Goal: Find contact information: Find contact information

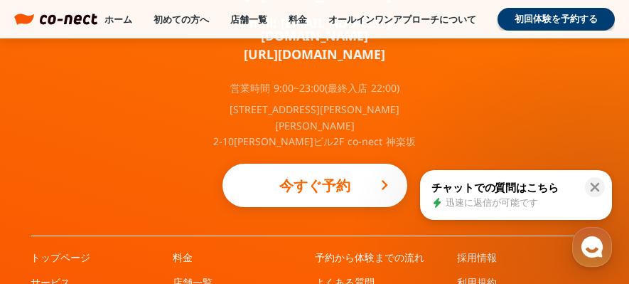
scroll to position [9284, 0]
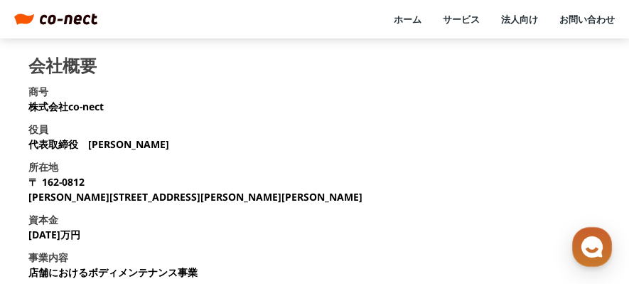
click at [284, 165] on section "会社概要 商号 株式会社co-nect 役員 代表取締役　[PERSON_NAME] 所在地 [STREET_ADDRESS][PERSON_NAME][PE…" at bounding box center [314, 191] width 572 height 269
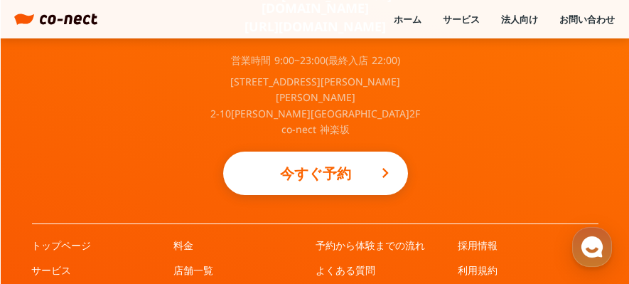
scroll to position [1094, 0]
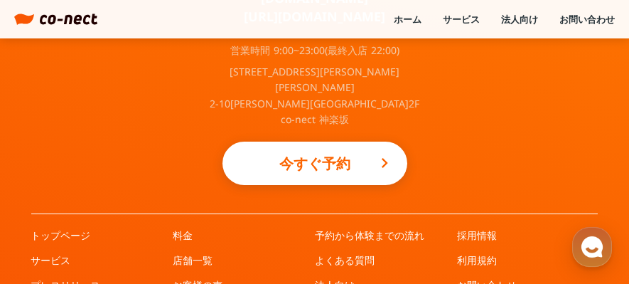
click at [582, 17] on link "お問い合わせ" at bounding box center [587, 19] width 55 height 13
